Goal: Task Accomplishment & Management: Manage account settings

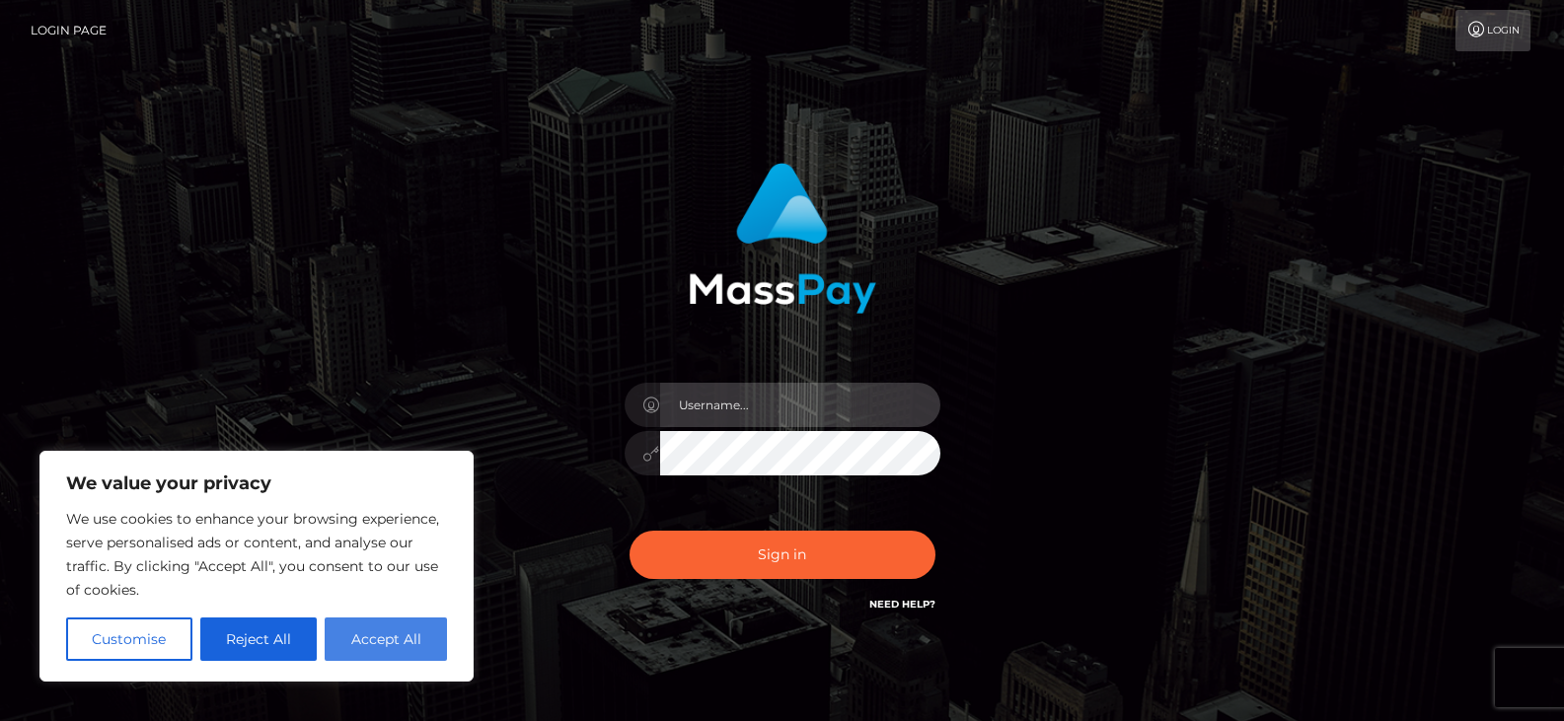
type input "greg.great"
click at [379, 639] on button "Accept All" at bounding box center [386, 639] width 122 height 43
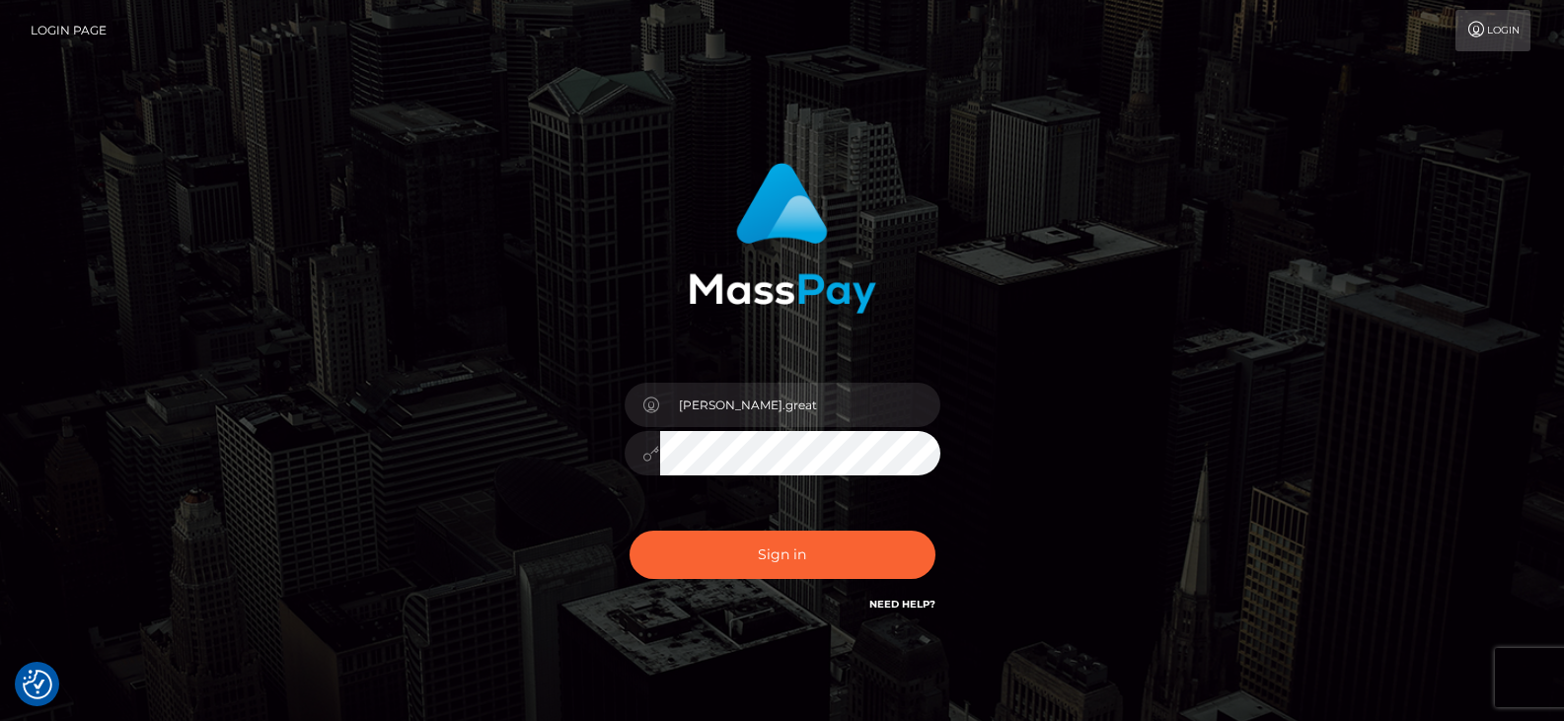
checkbox input "true"
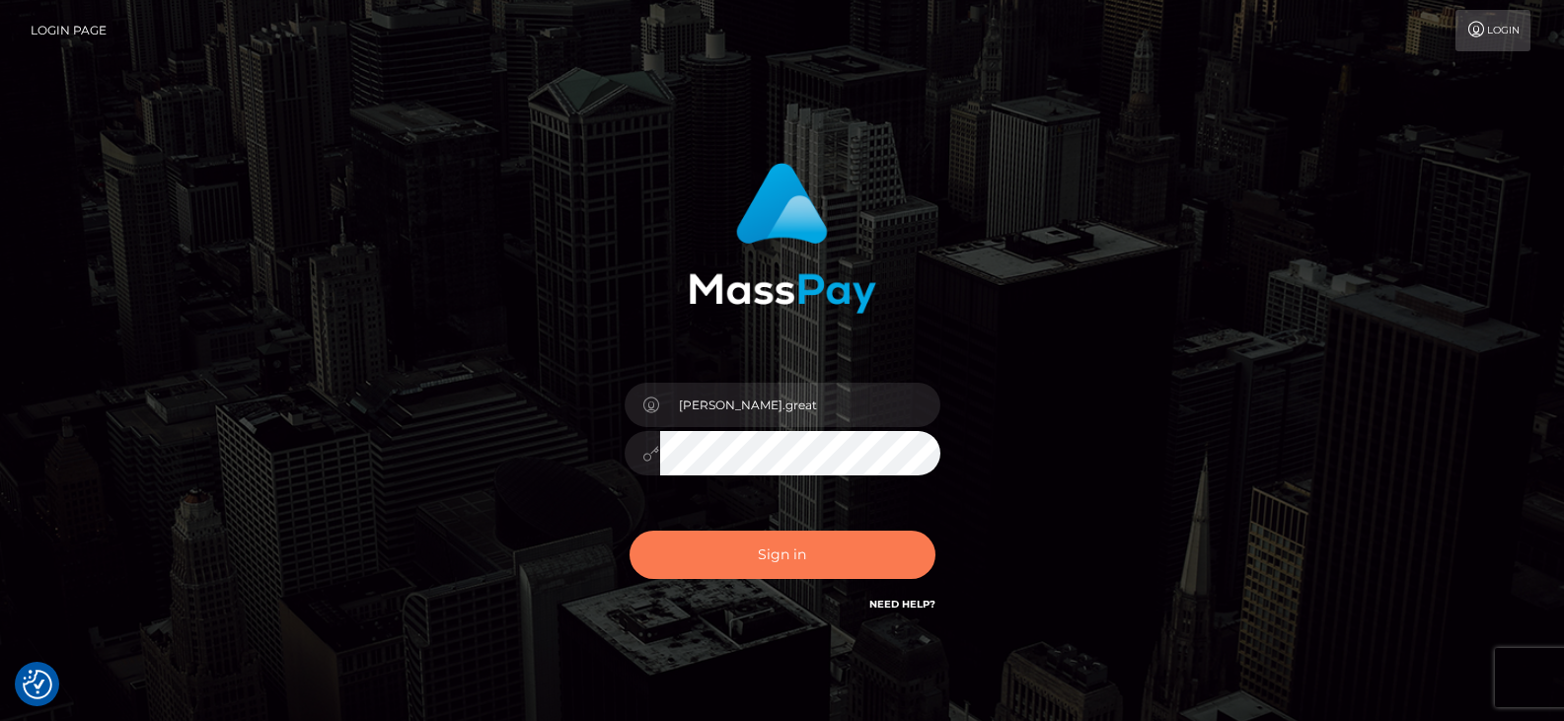
click at [780, 551] on button "Sign in" at bounding box center [783, 555] width 306 height 48
type input "greg.great"
click at [777, 555] on button "Sign in" at bounding box center [783, 555] width 306 height 48
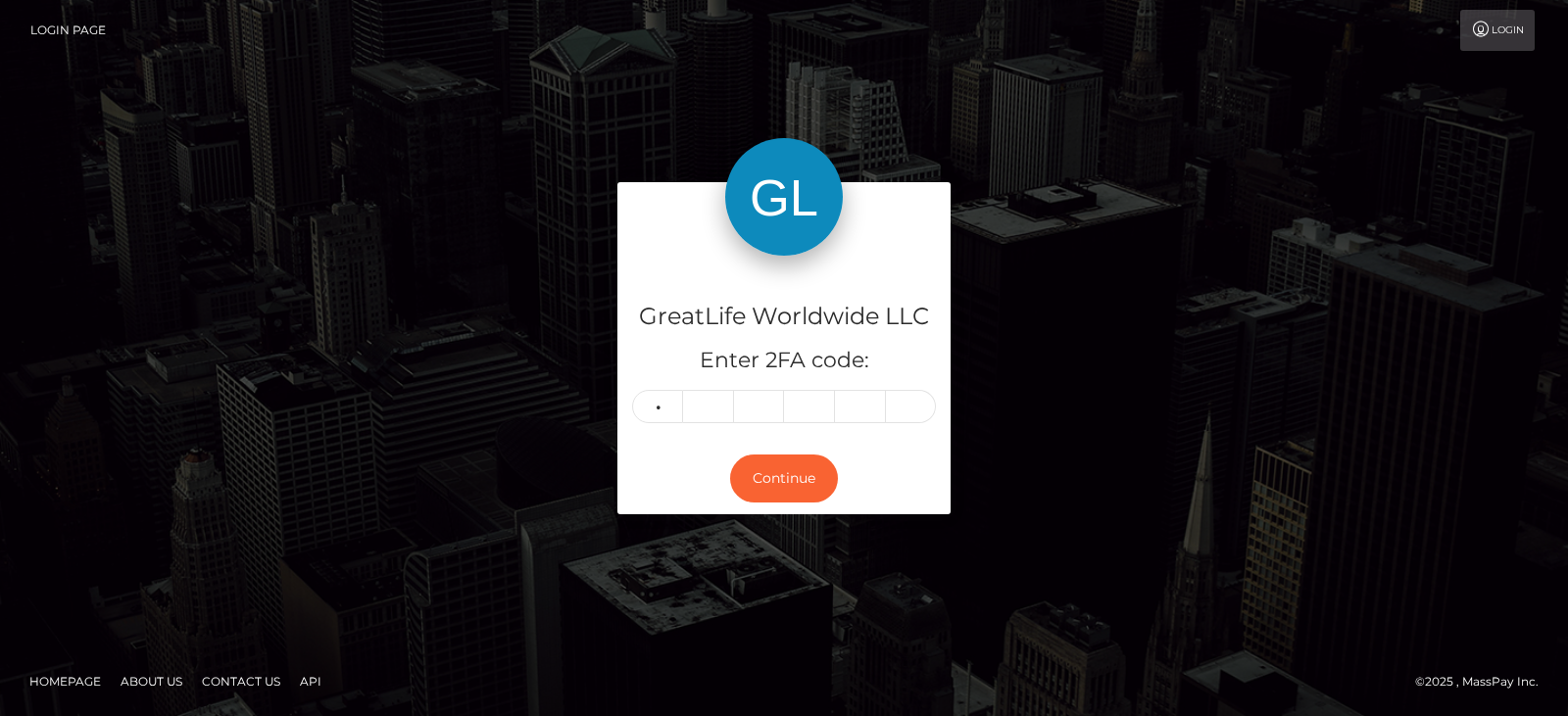
type input "9"
type input "7"
type input "8"
type input "1"
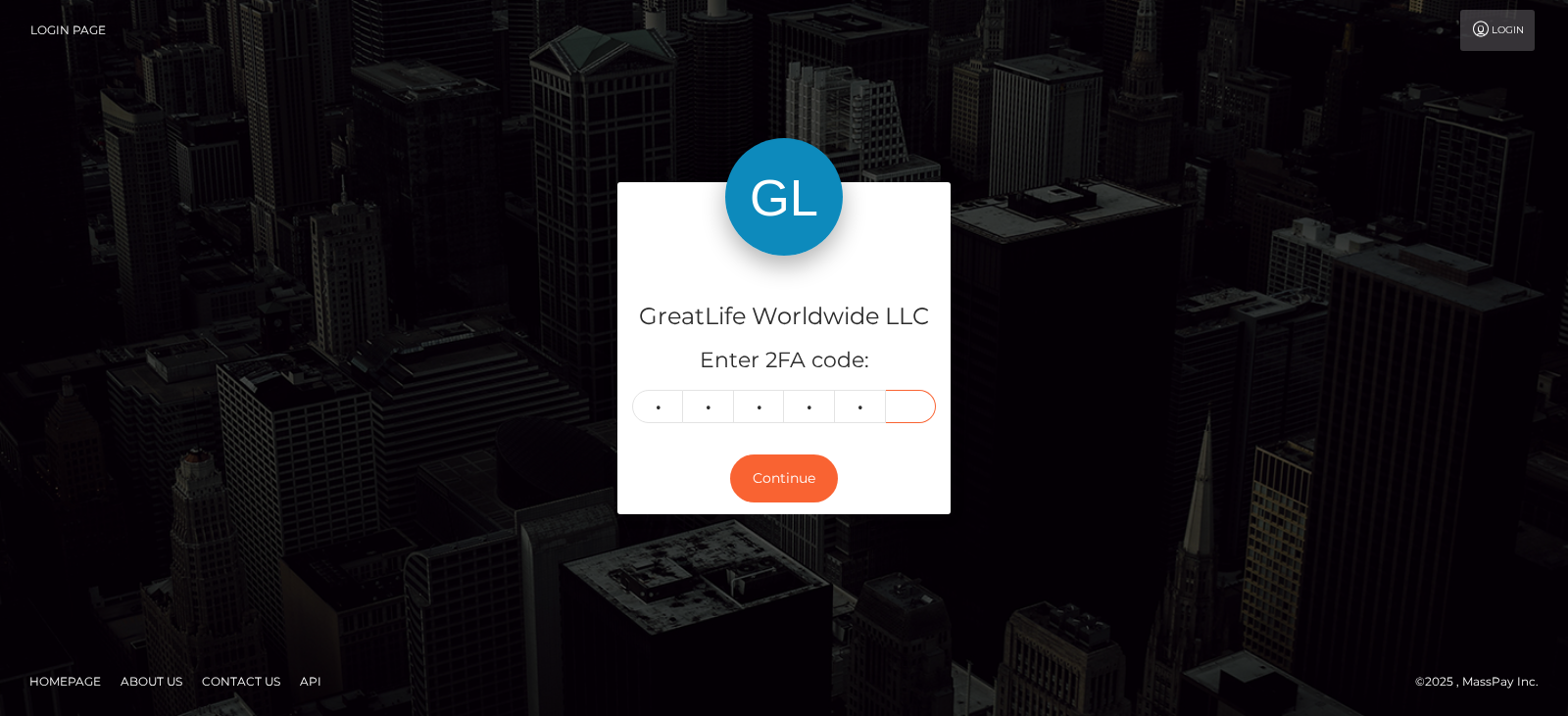
type input "7"
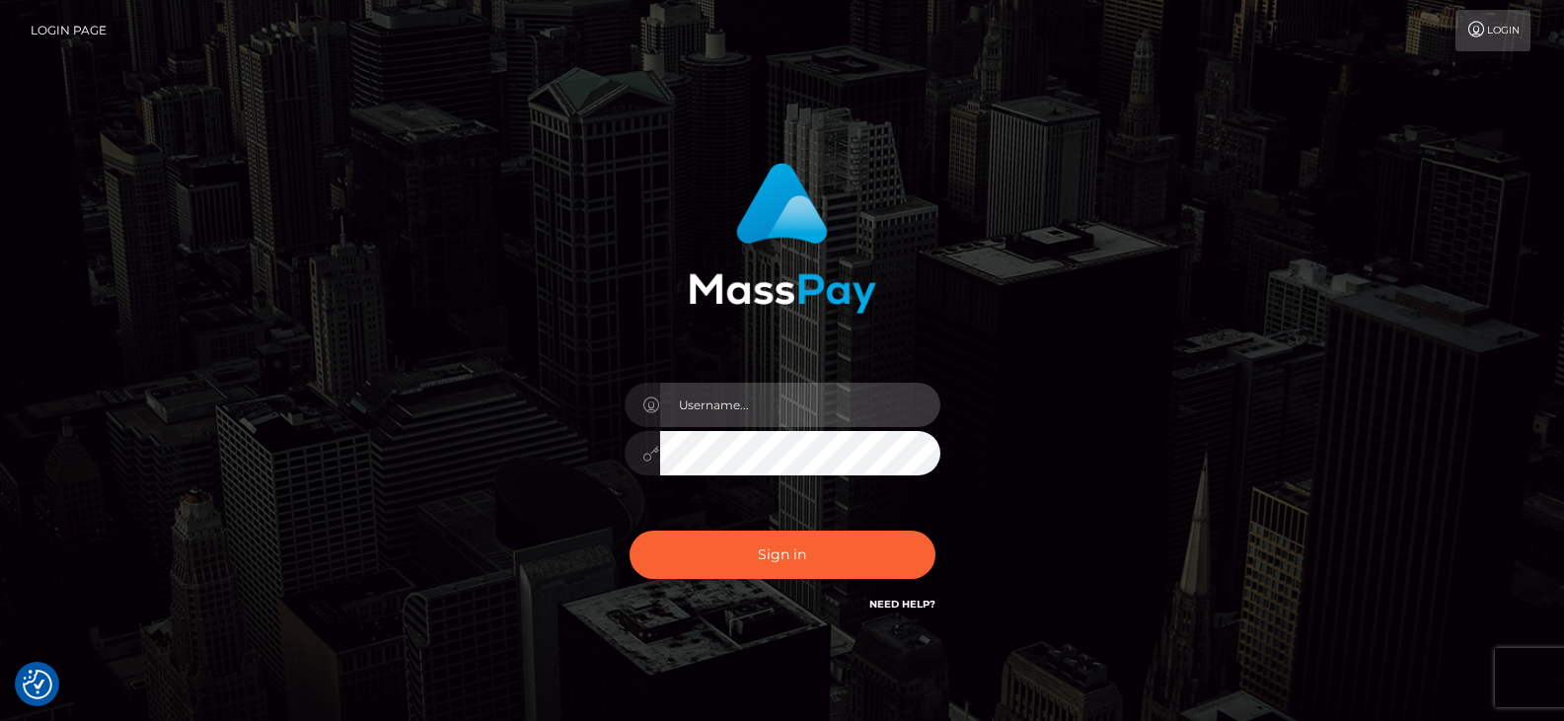
type input "[PERSON_NAME].great"
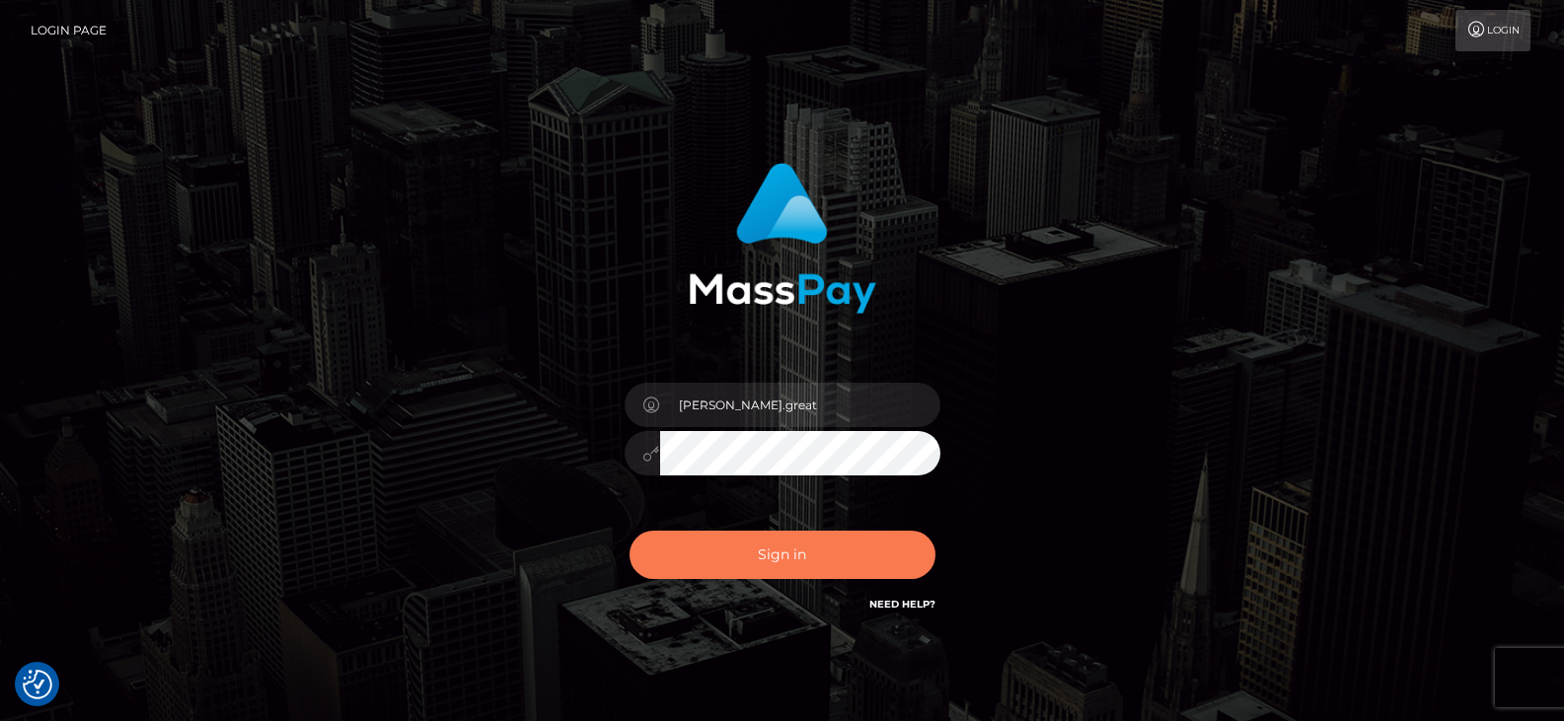
click at [772, 556] on button "Sign in" at bounding box center [783, 555] width 306 height 48
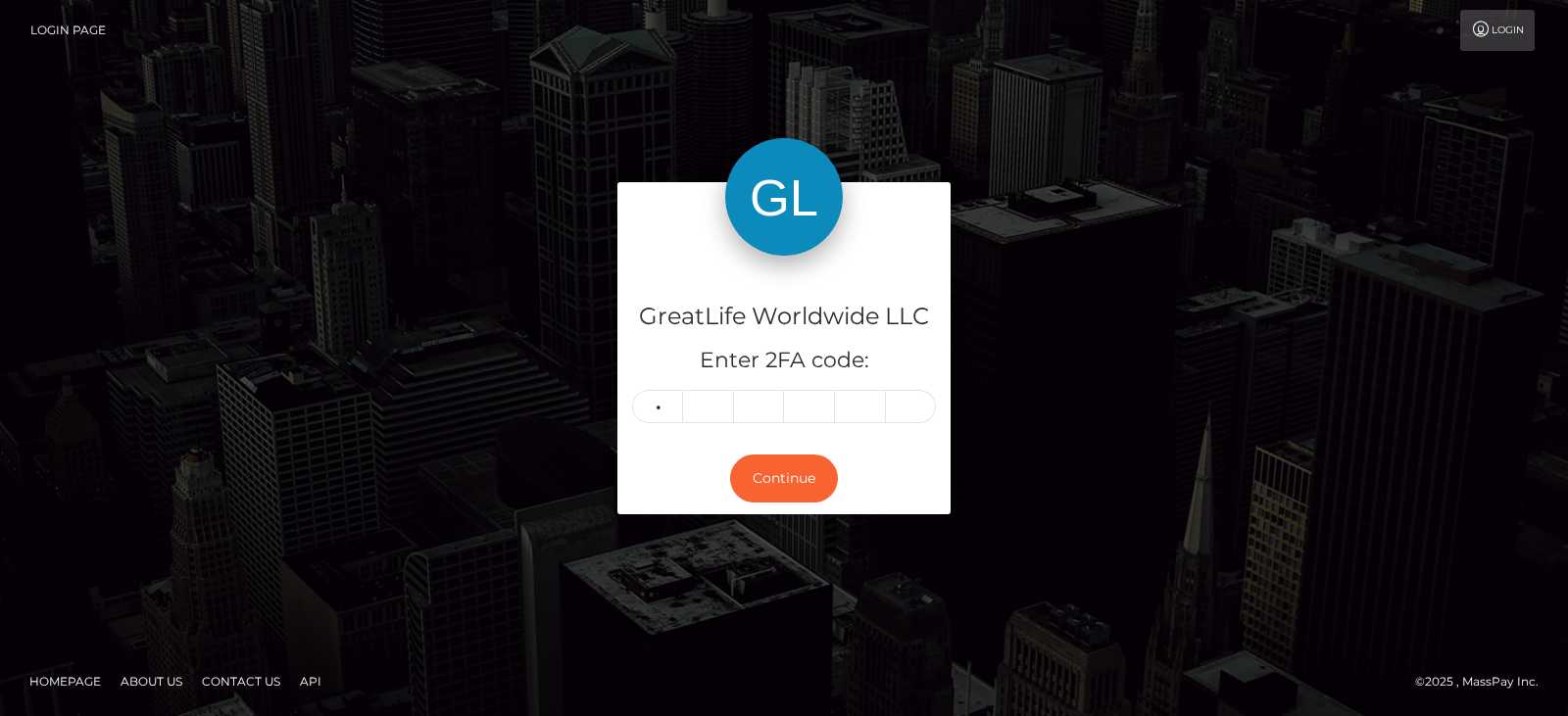
type input "0"
type input "8"
type input "7"
type input "1"
type input "6"
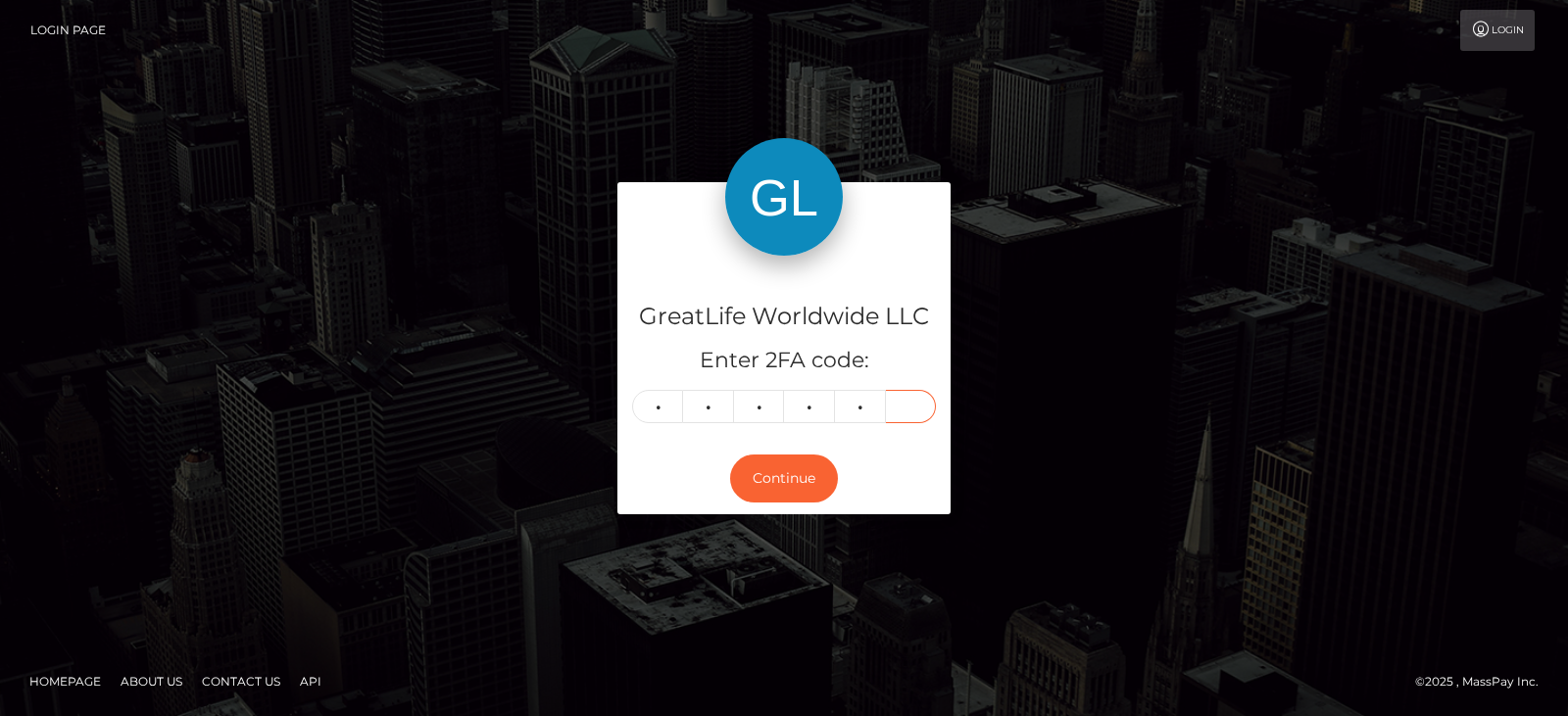
type input "4"
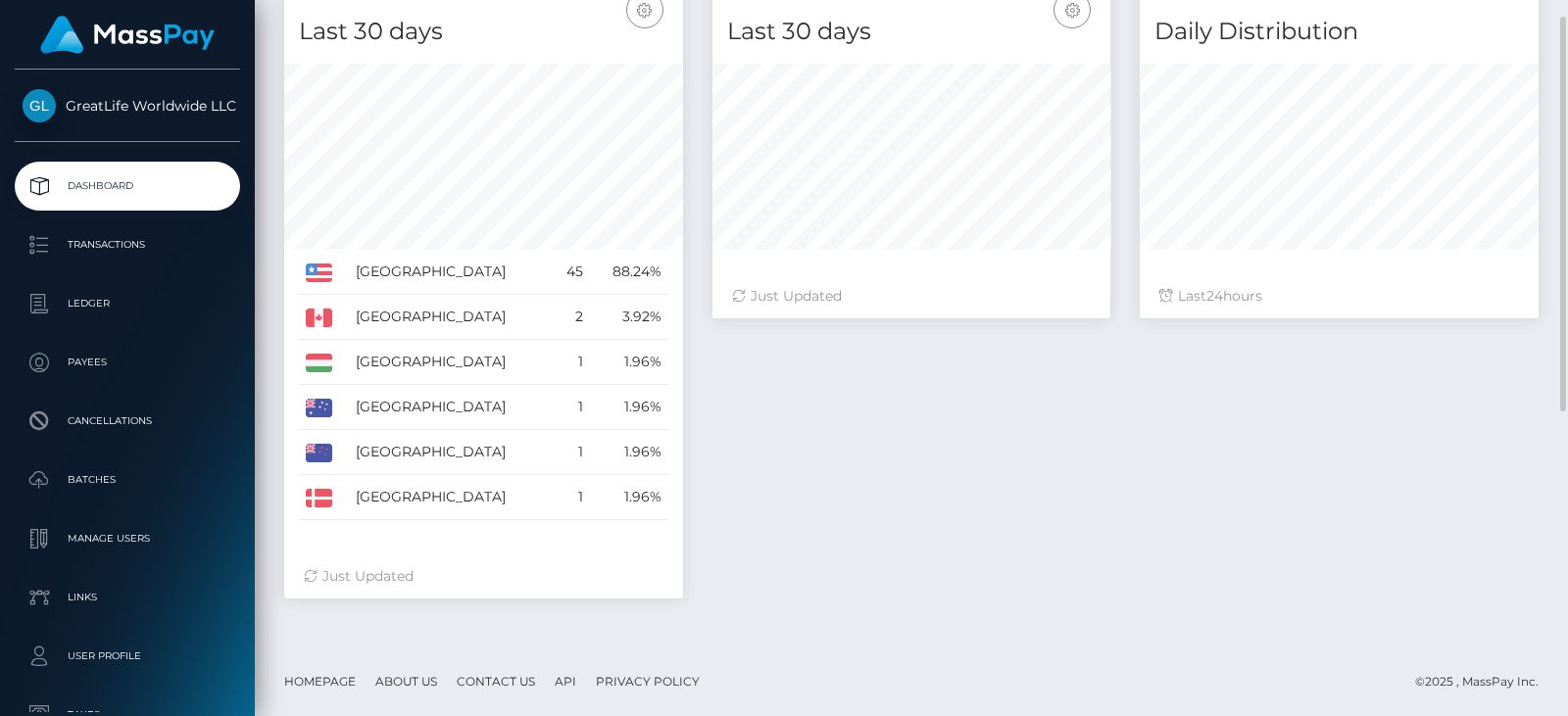
scroll to position [384, 0]
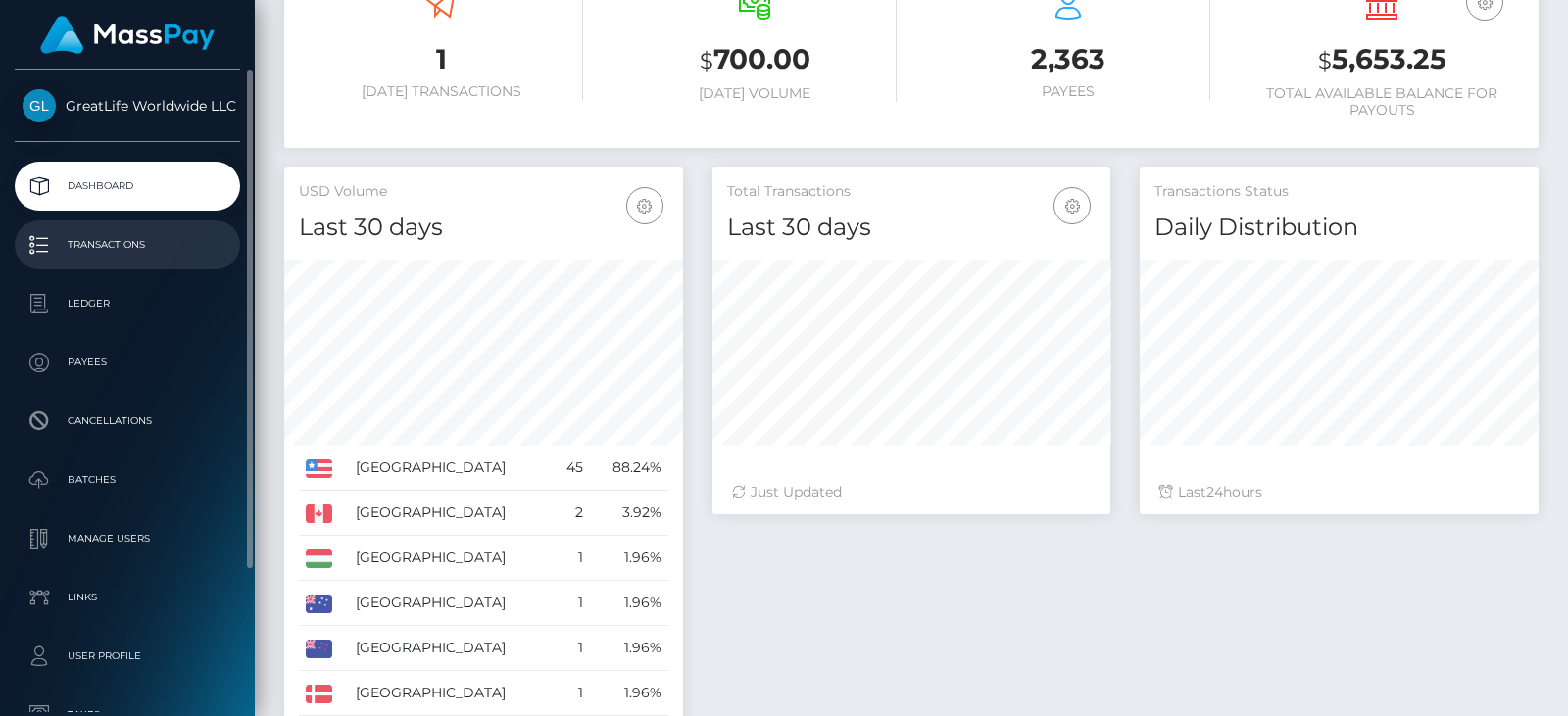
click at [116, 245] on p "Transactions" at bounding box center [127, 245] width 210 height 30
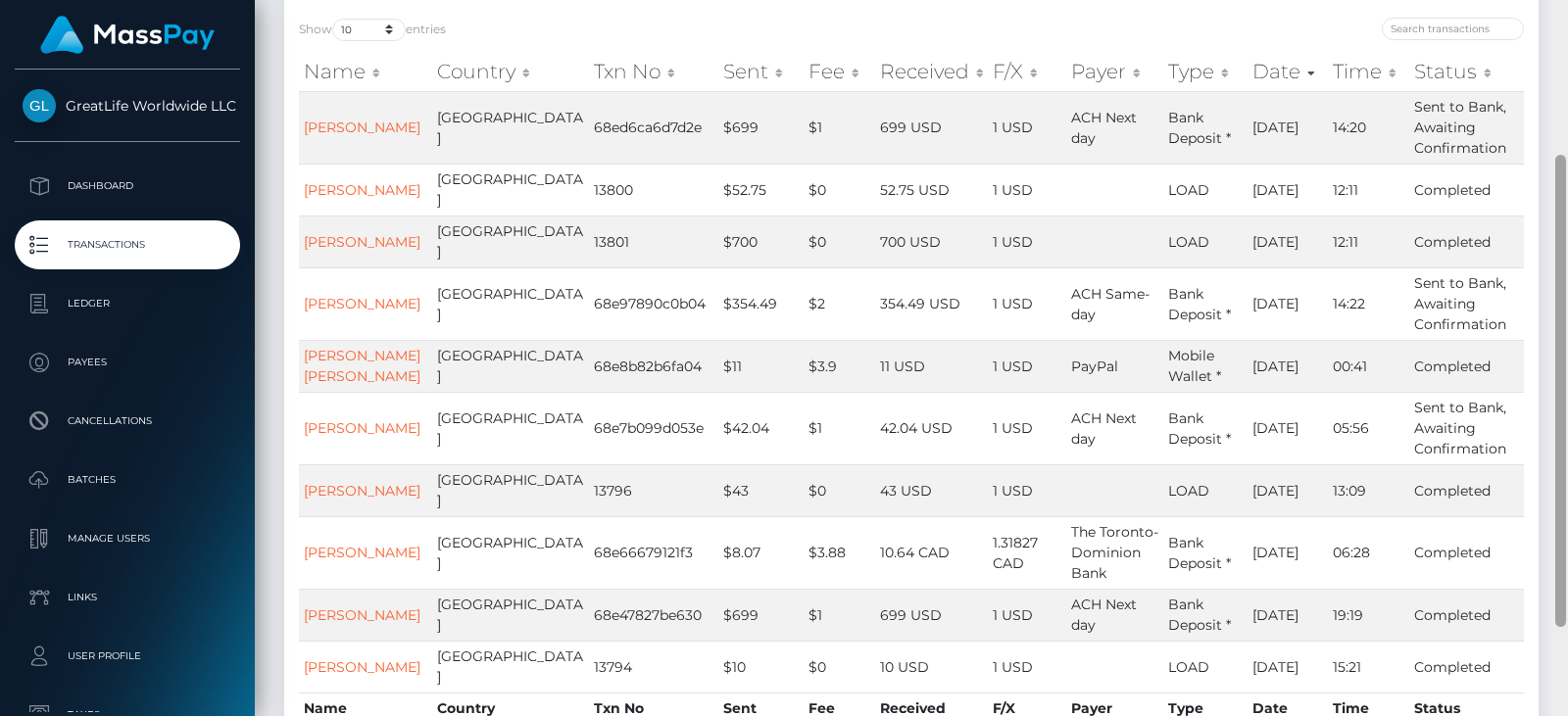
scroll to position [257, 0]
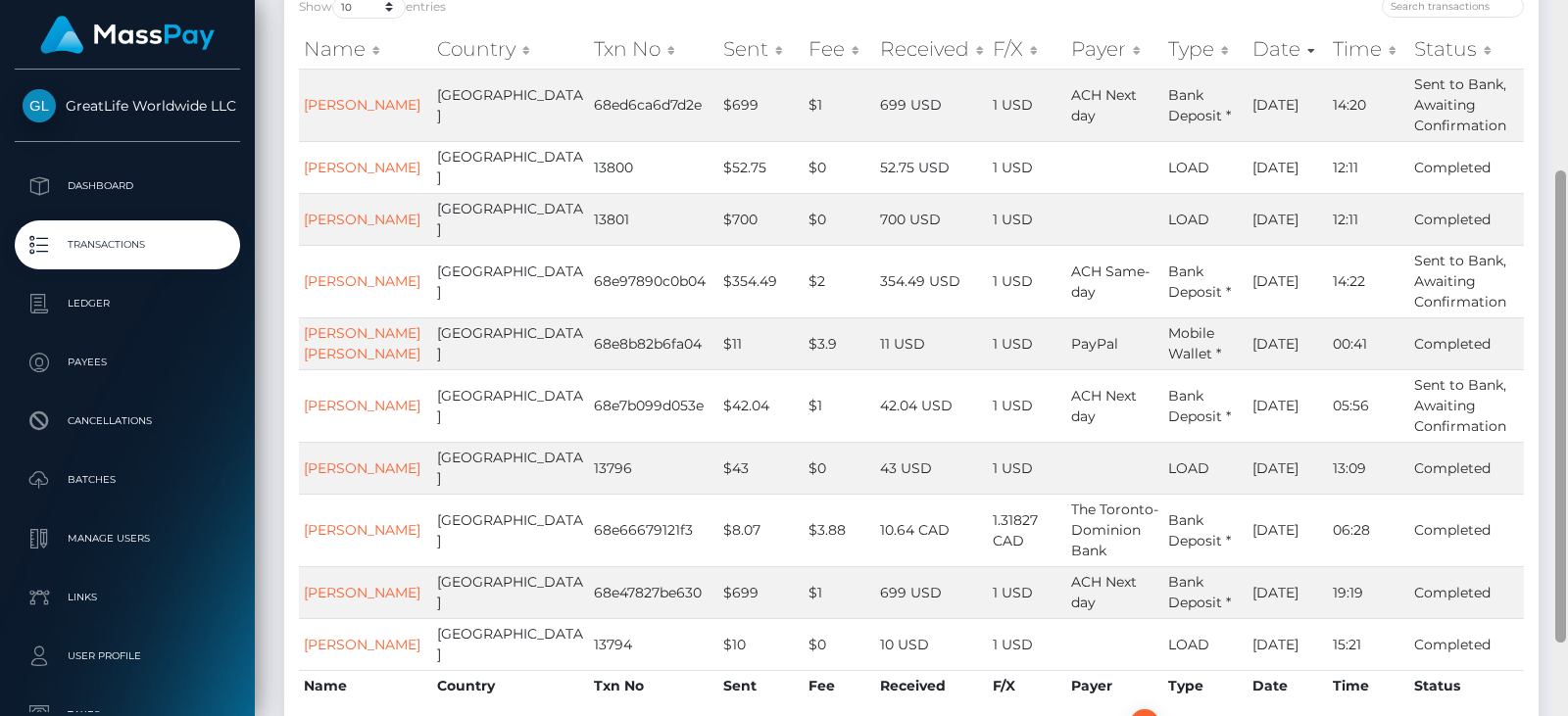
drag, startPoint x: 1560, startPoint y: 96, endPoint x: 1567, endPoint y: 266, distance: 170.1
click at [1567, 266] on div at bounding box center [1560, 358] width 15 height 716
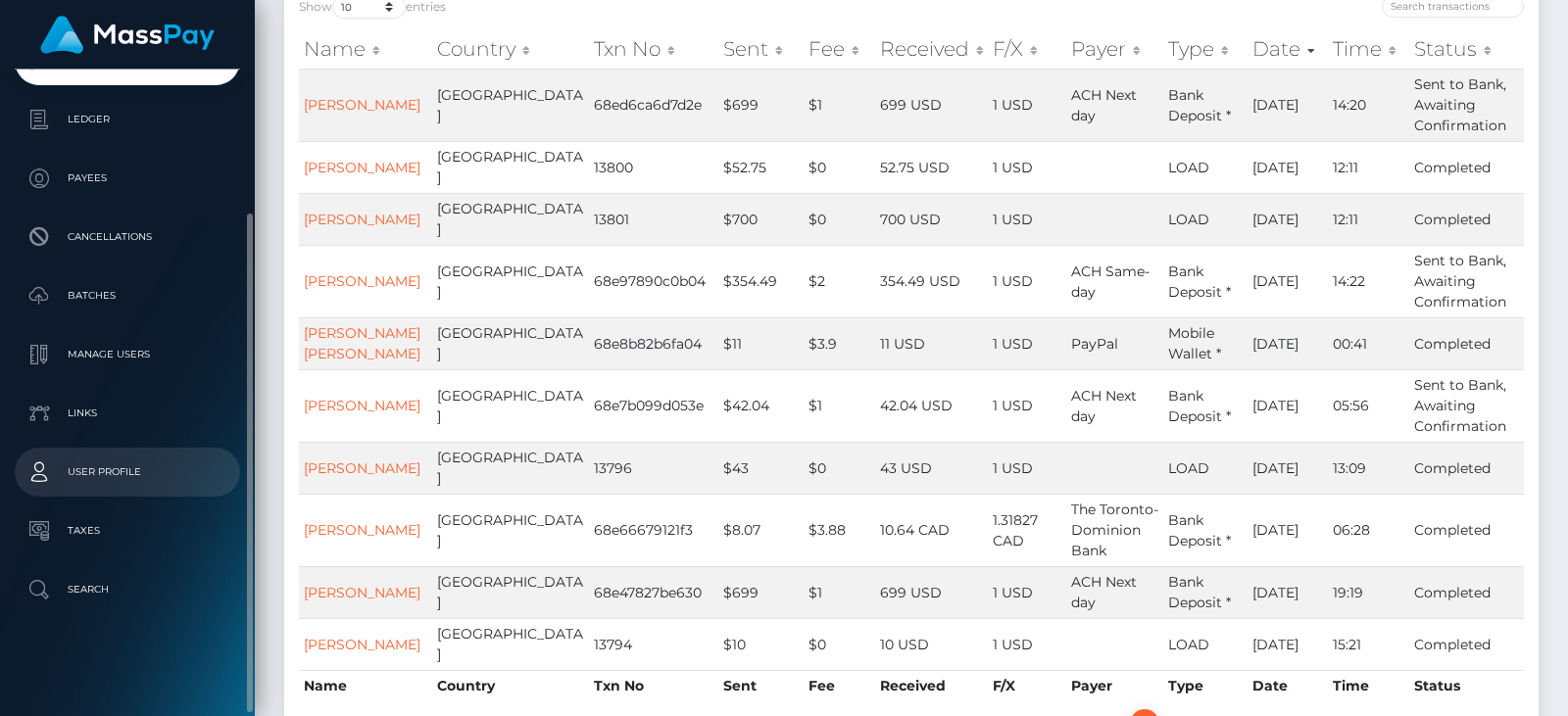
scroll to position [0, 0]
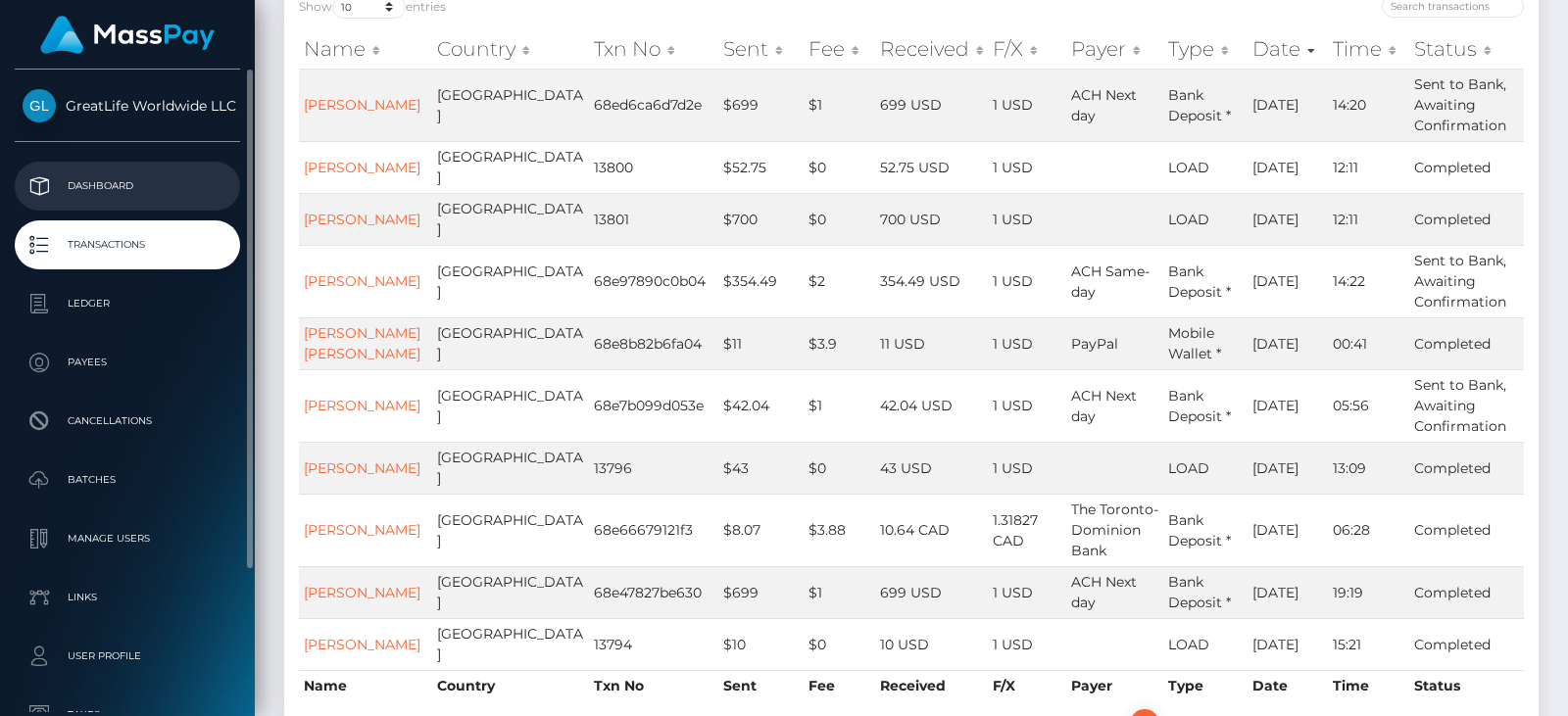
click at [89, 184] on p "Dashboard" at bounding box center [127, 187] width 210 height 30
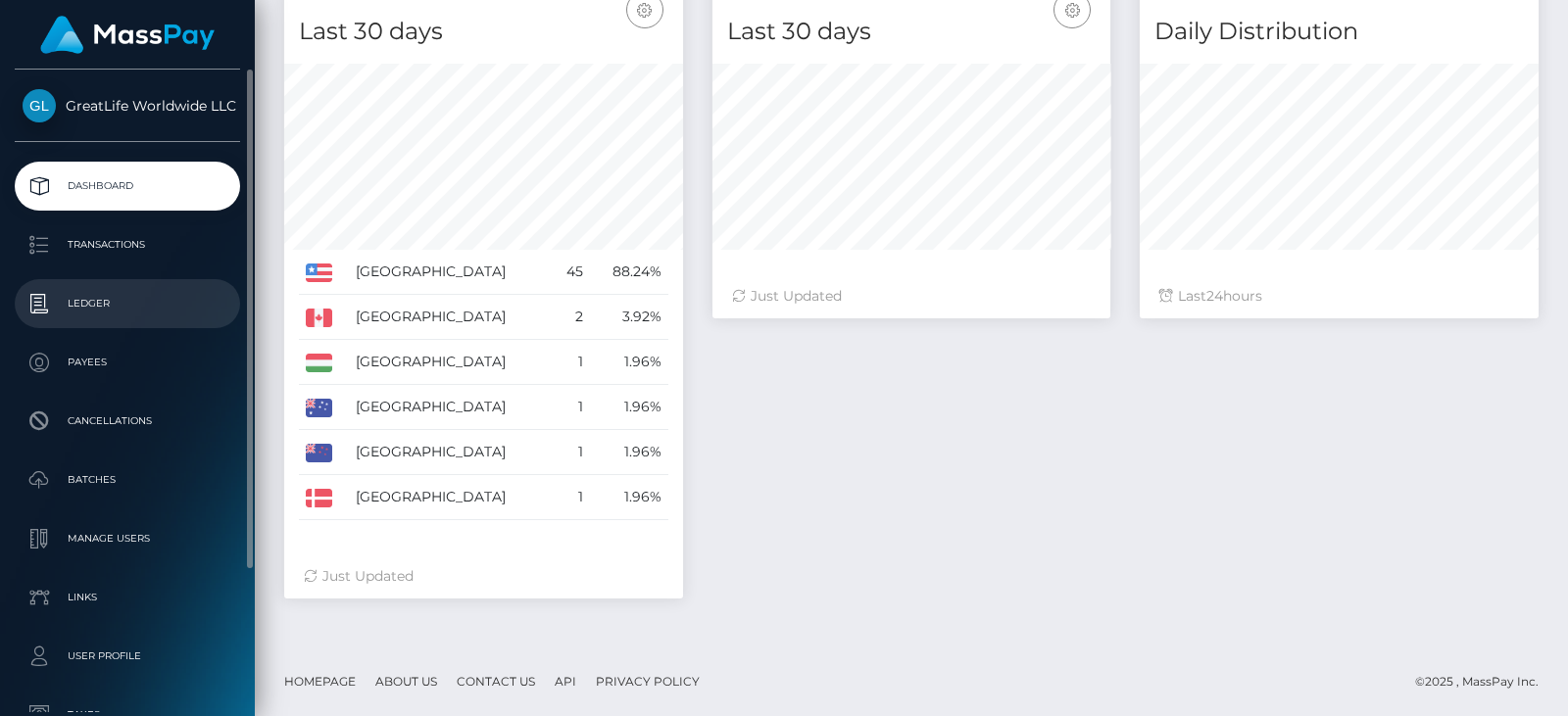
click at [94, 305] on p "Ledger" at bounding box center [127, 304] width 210 height 30
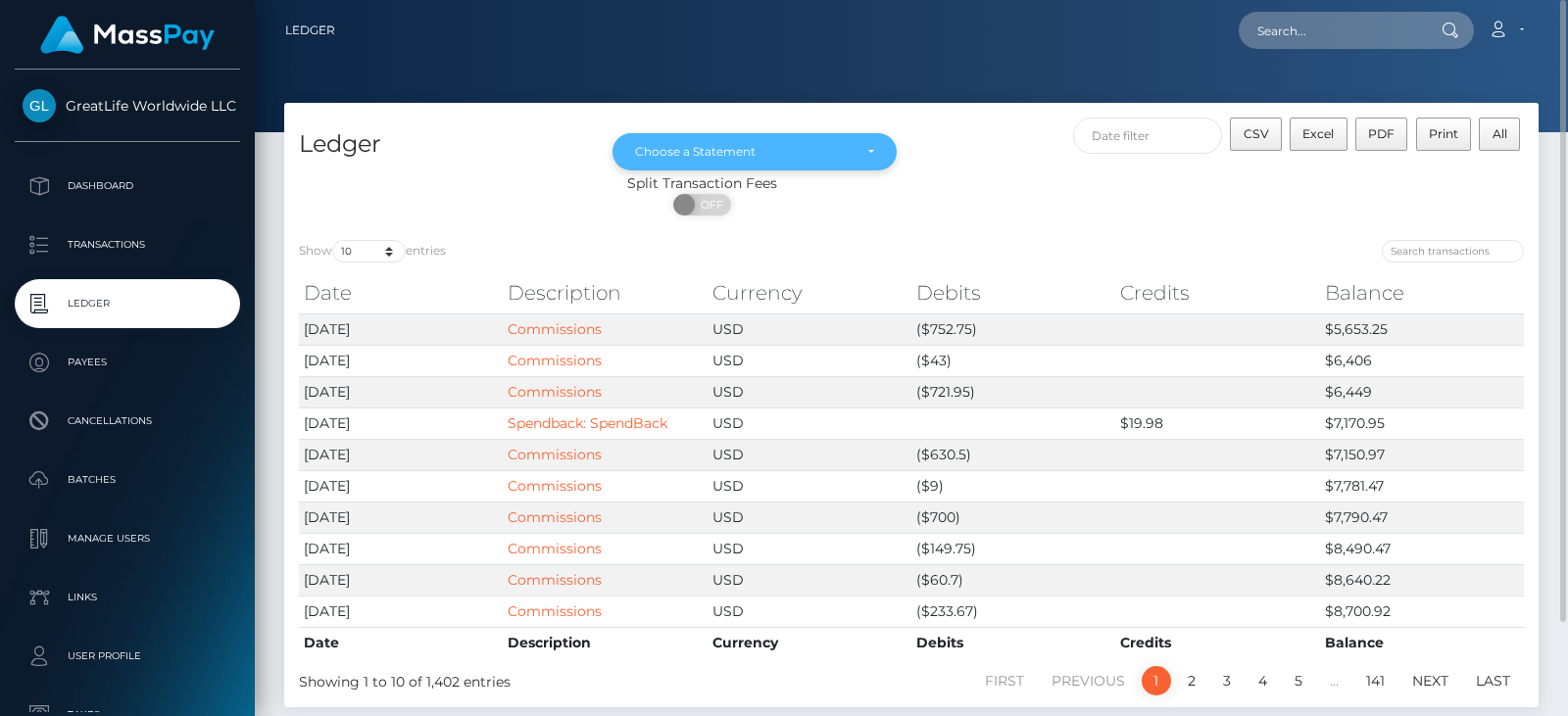
click at [871, 151] on div "Choose a Statement" at bounding box center [754, 152] width 239 height 16
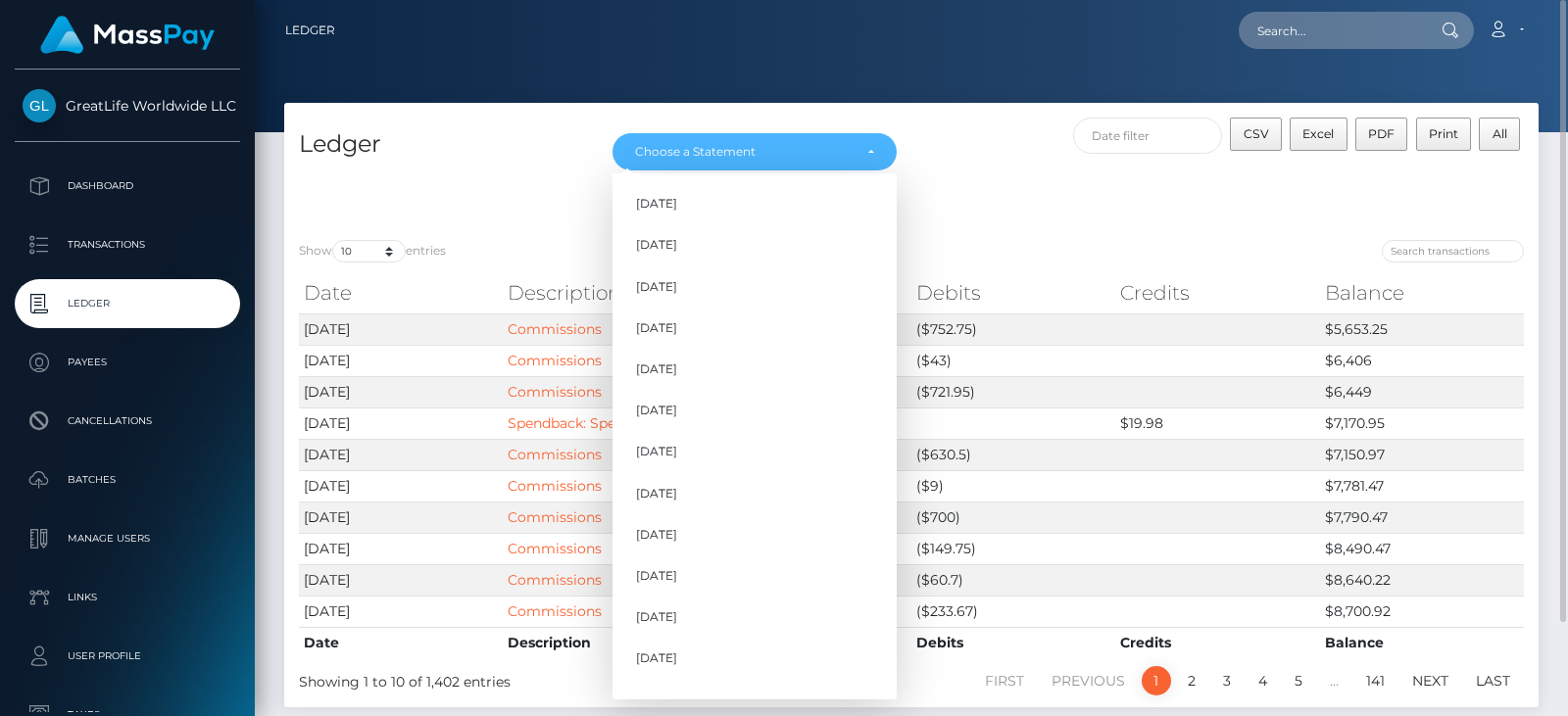
scroll to position [399, 0]
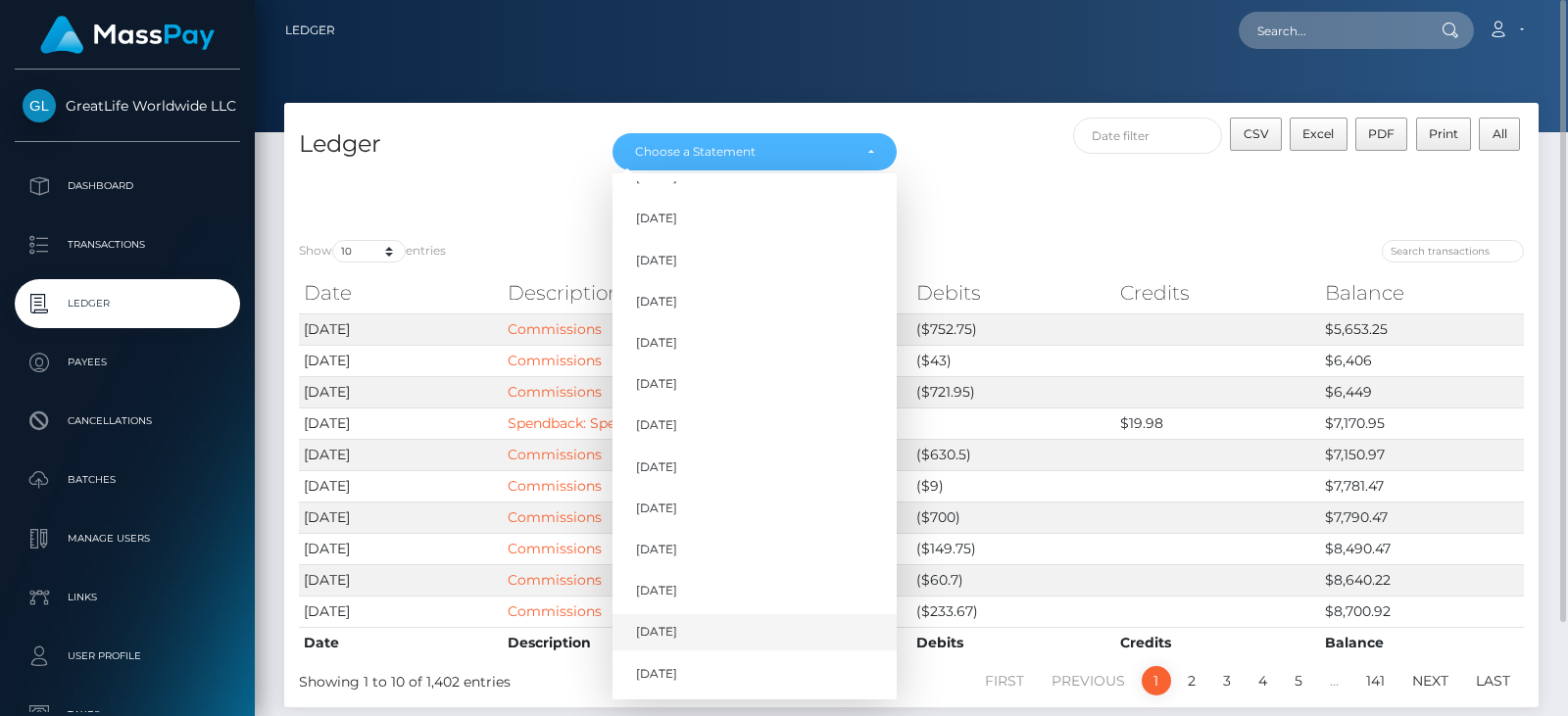
click at [673, 635] on span "[DATE]" at bounding box center [655, 634] width 41 height 18
select select "[DATE]"
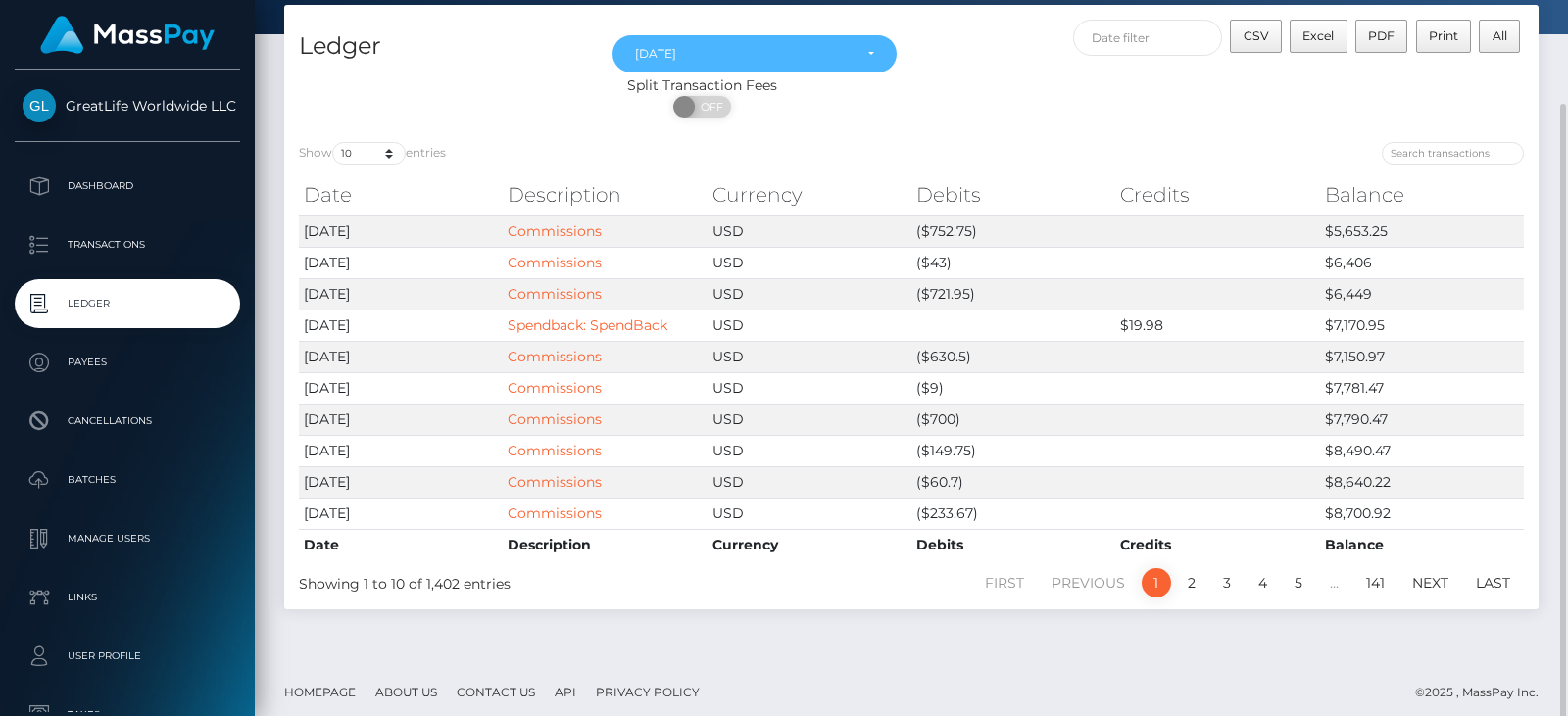
scroll to position [108, 0]
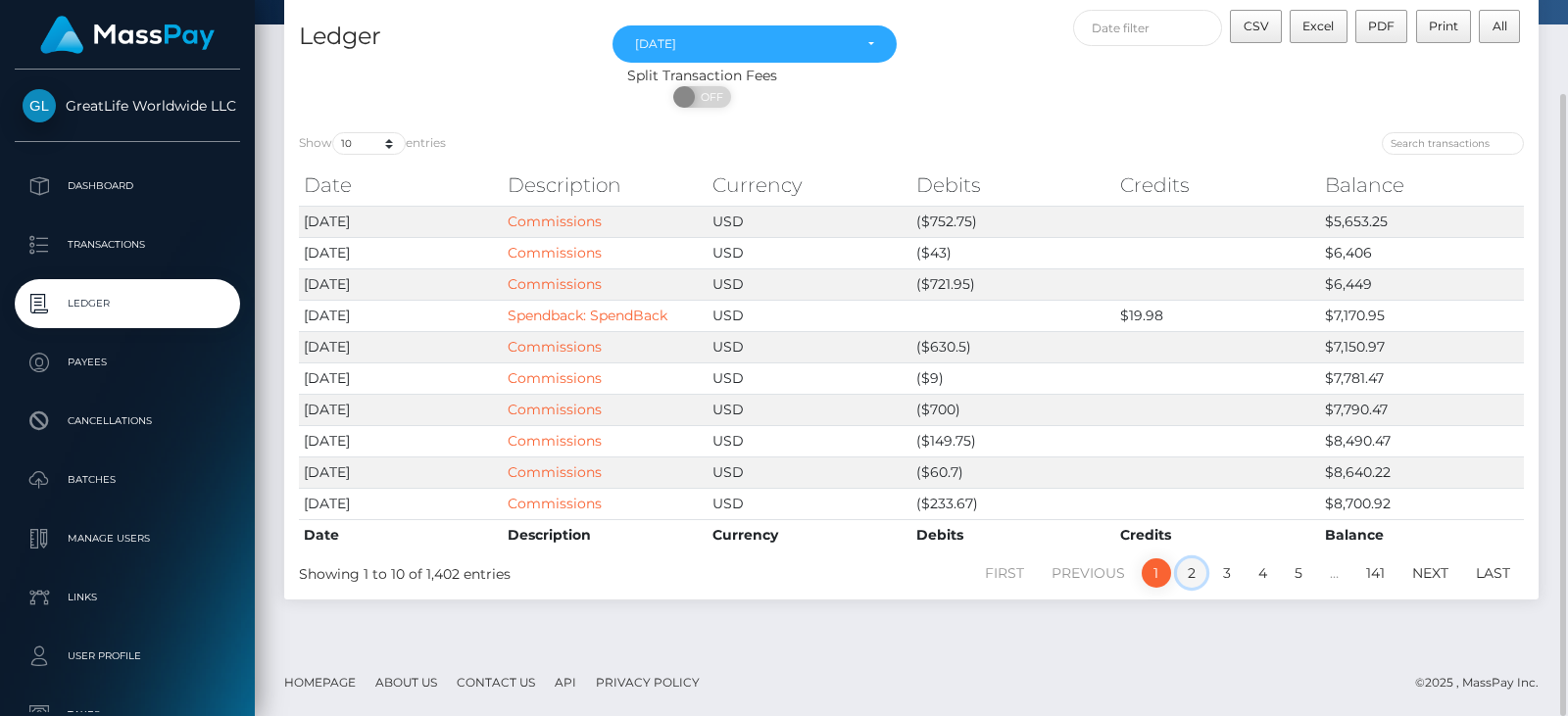
click at [1189, 574] on link "2" at bounding box center [1192, 573] width 30 height 30
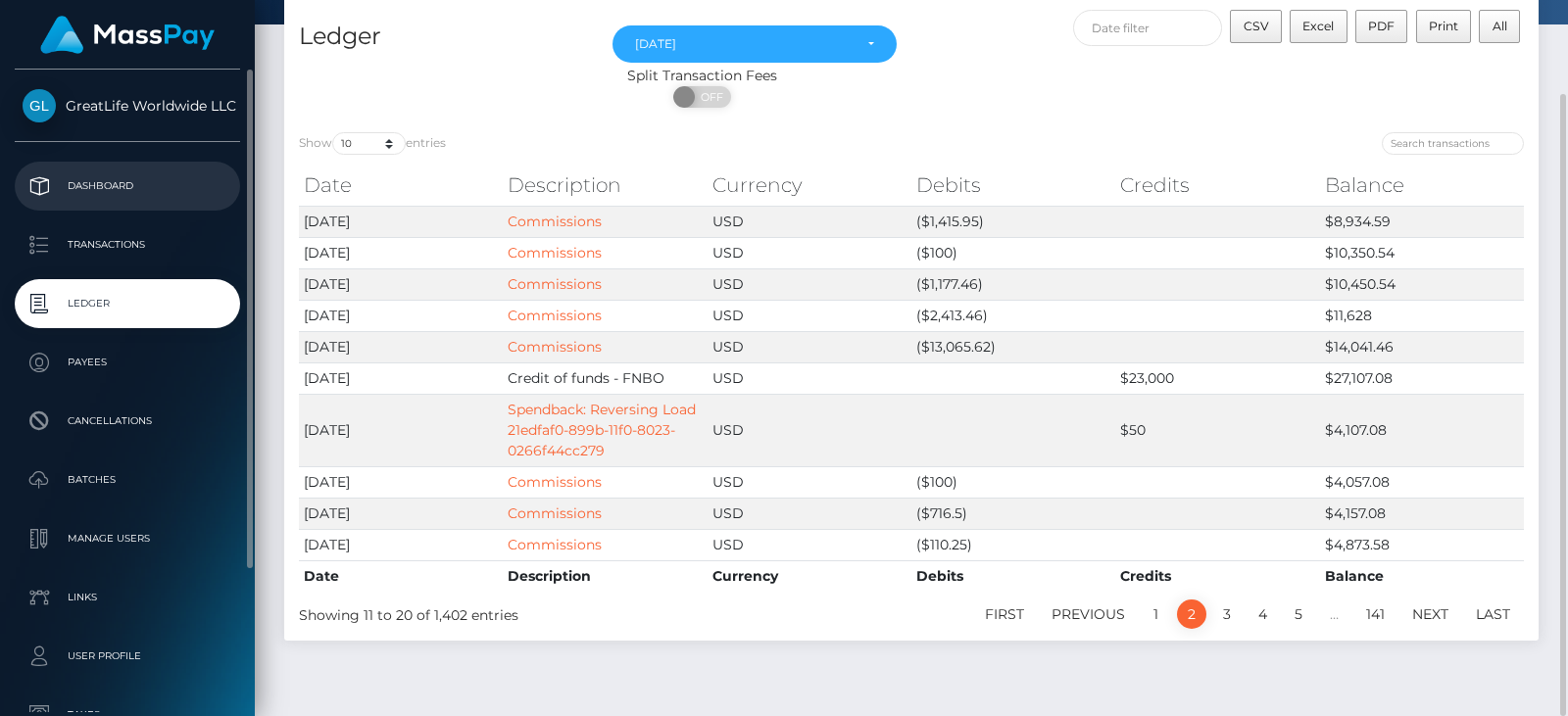
click at [83, 181] on p "Dashboard" at bounding box center [127, 187] width 210 height 30
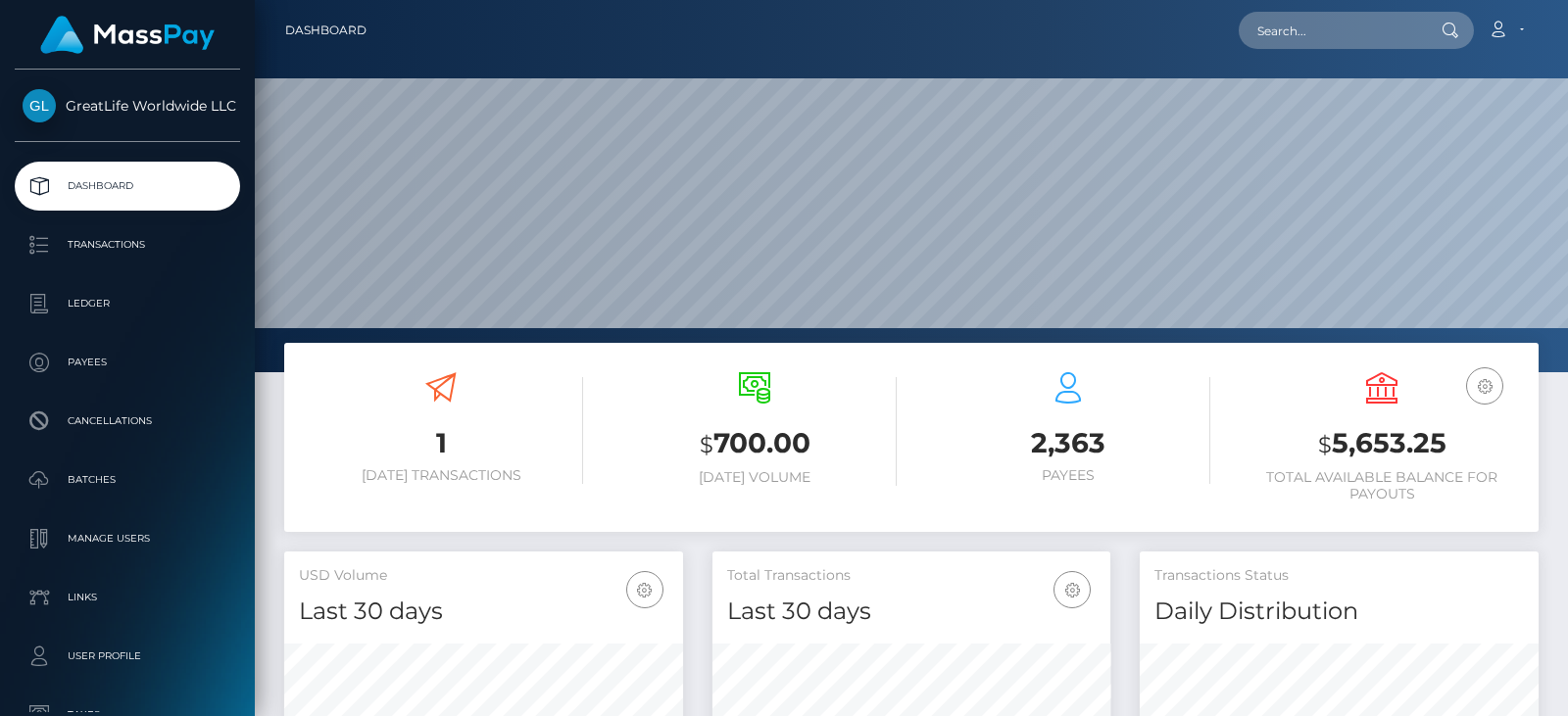
scroll to position [348, 398]
click at [1522, 25] on link "Account" at bounding box center [1505, 30] width 58 height 41
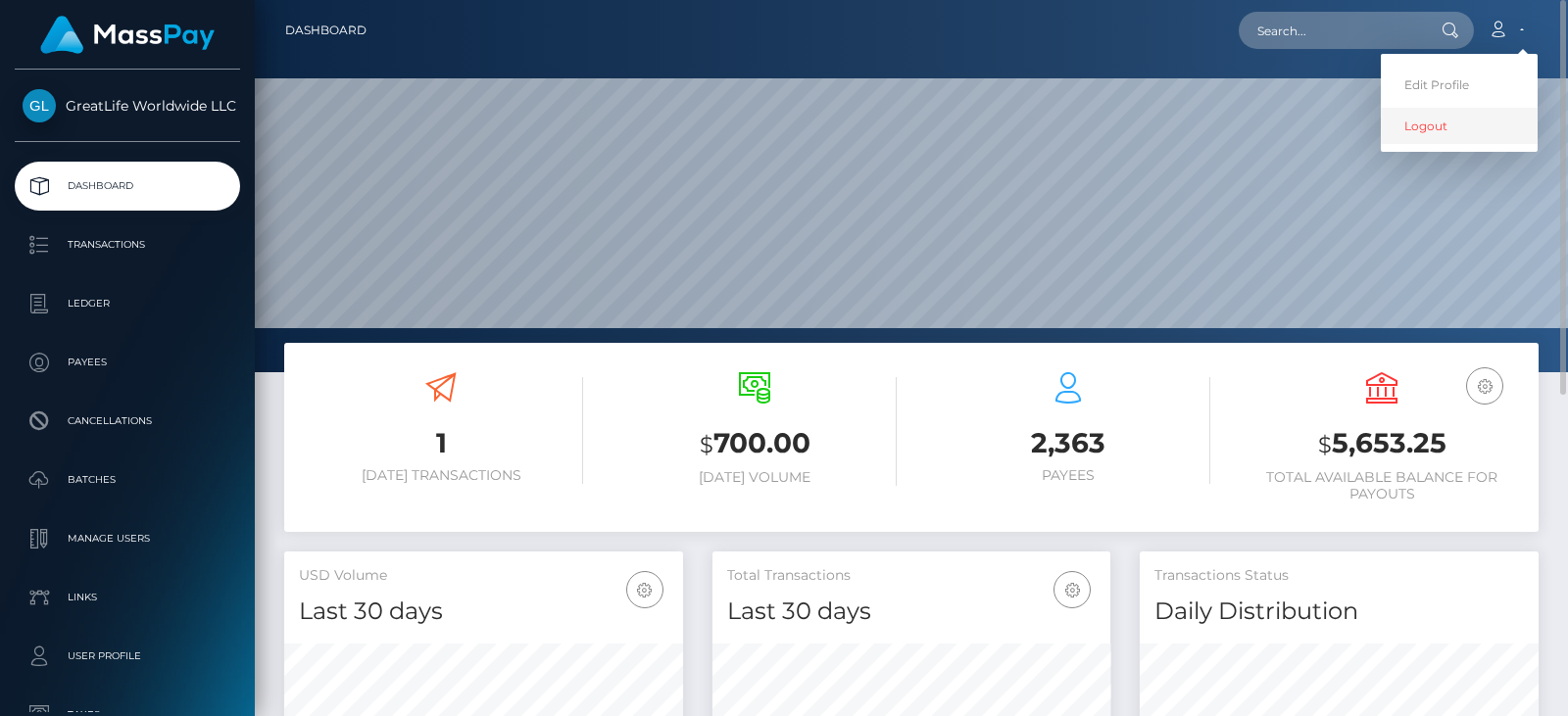
click at [1416, 127] on link "Logout" at bounding box center [1459, 126] width 157 height 37
